Goal: Feedback & Contribution: Contribute content

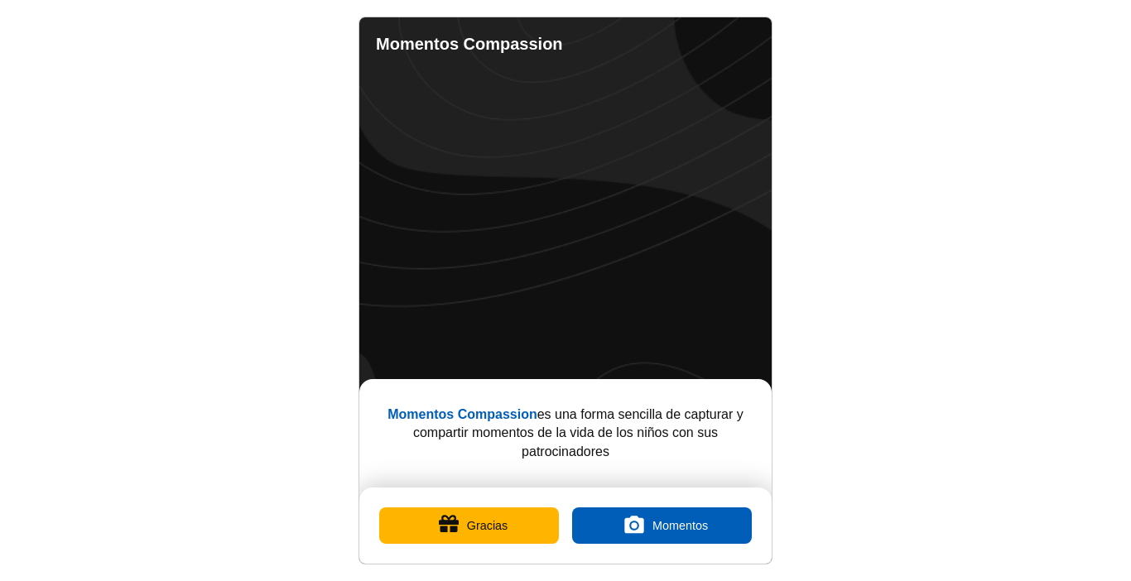
click at [488, 521] on button "Gracias" at bounding box center [469, 525] width 180 height 36
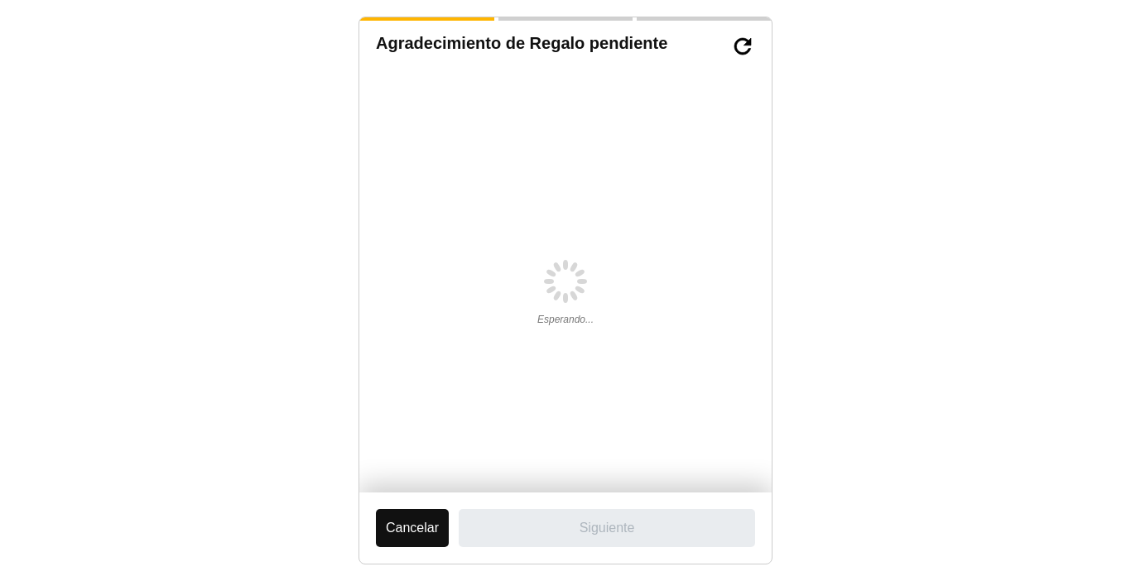
drag, startPoint x: 616, startPoint y: 272, endPoint x: 576, endPoint y: 252, distance: 44.1
click at [576, 252] on div "Esperando..." at bounding box center [565, 283] width 379 height 417
